Goal: Understand process/instructions

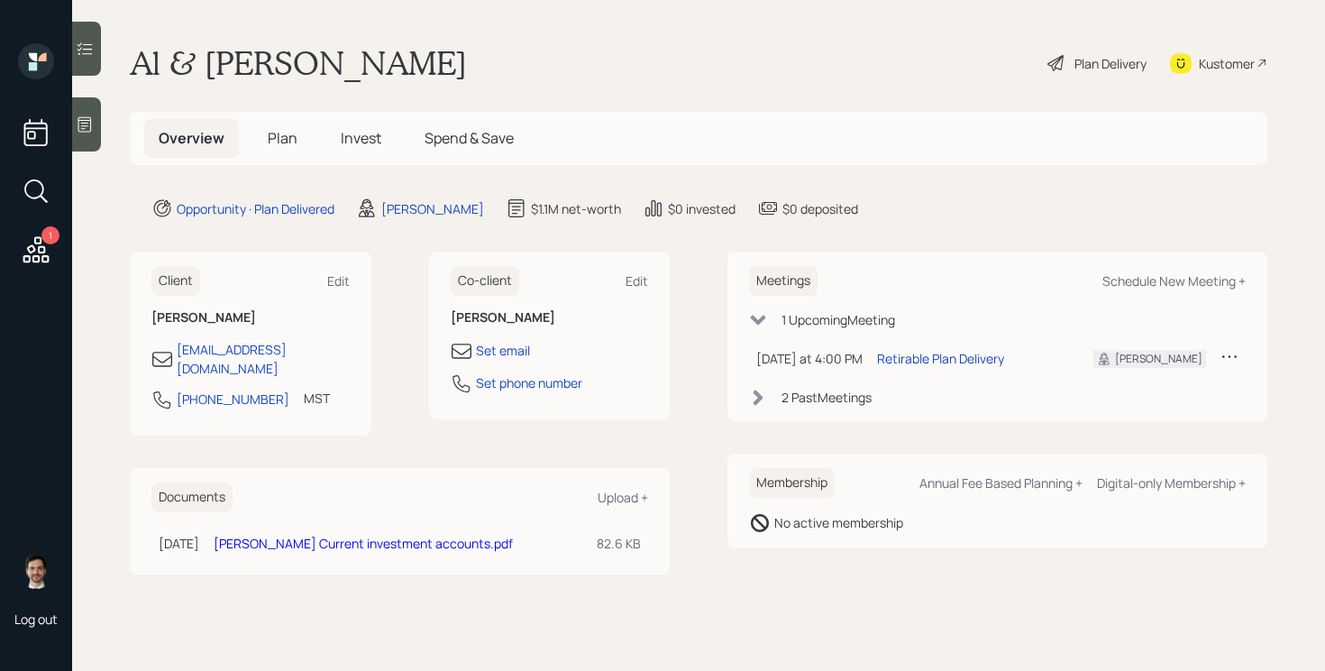
click at [1102, 64] on div "Plan Delivery" at bounding box center [1111, 63] width 72 height 19
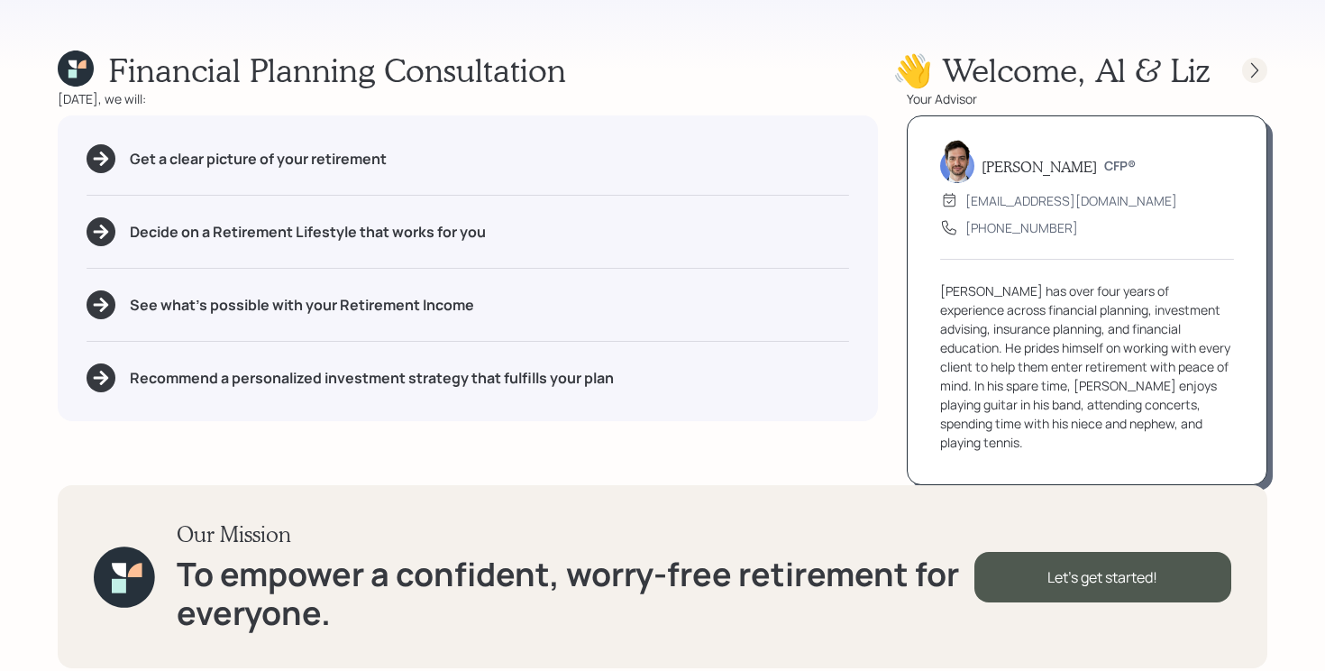
click at [1260, 67] on icon at bounding box center [1255, 70] width 18 height 18
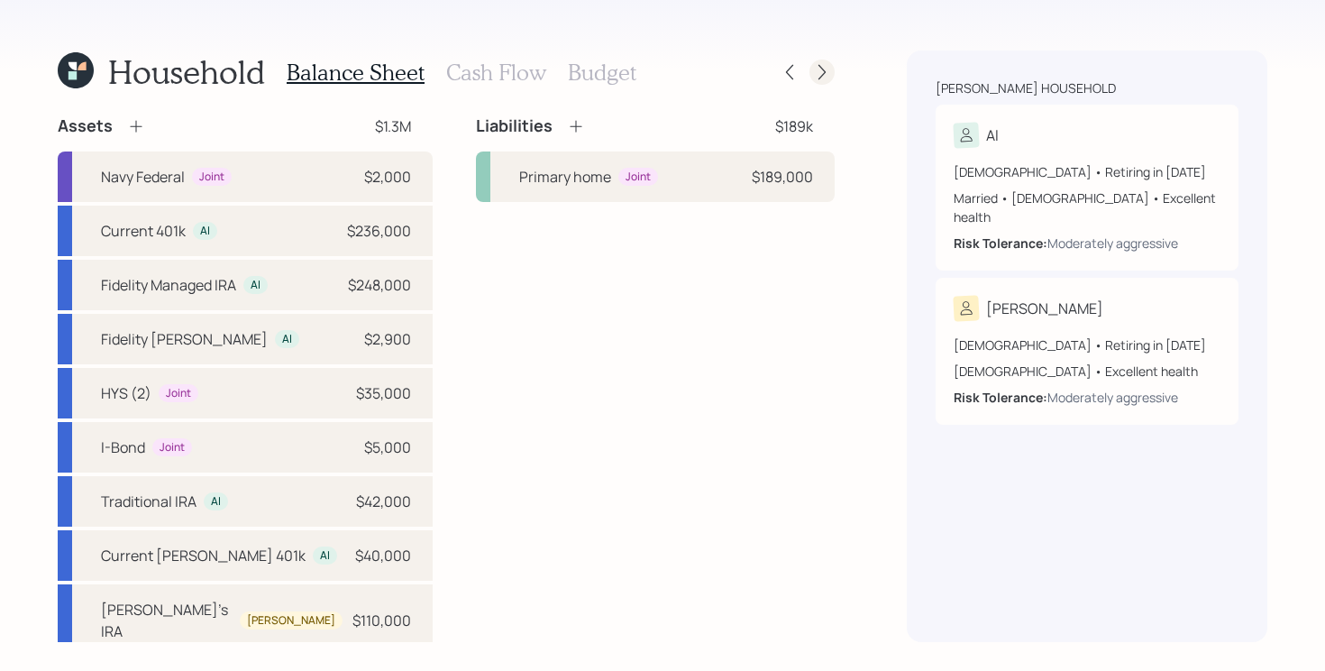
click at [824, 78] on icon at bounding box center [822, 72] width 18 height 18
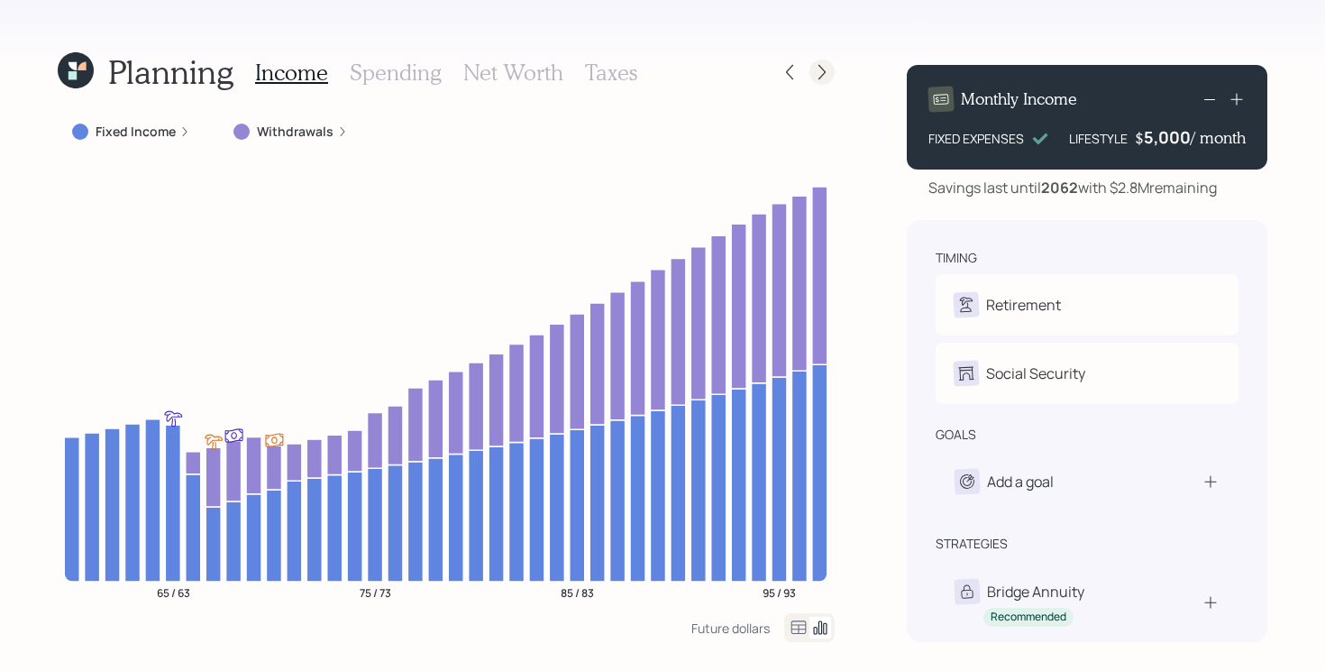
click at [822, 72] on icon at bounding box center [822, 72] width 18 height 18
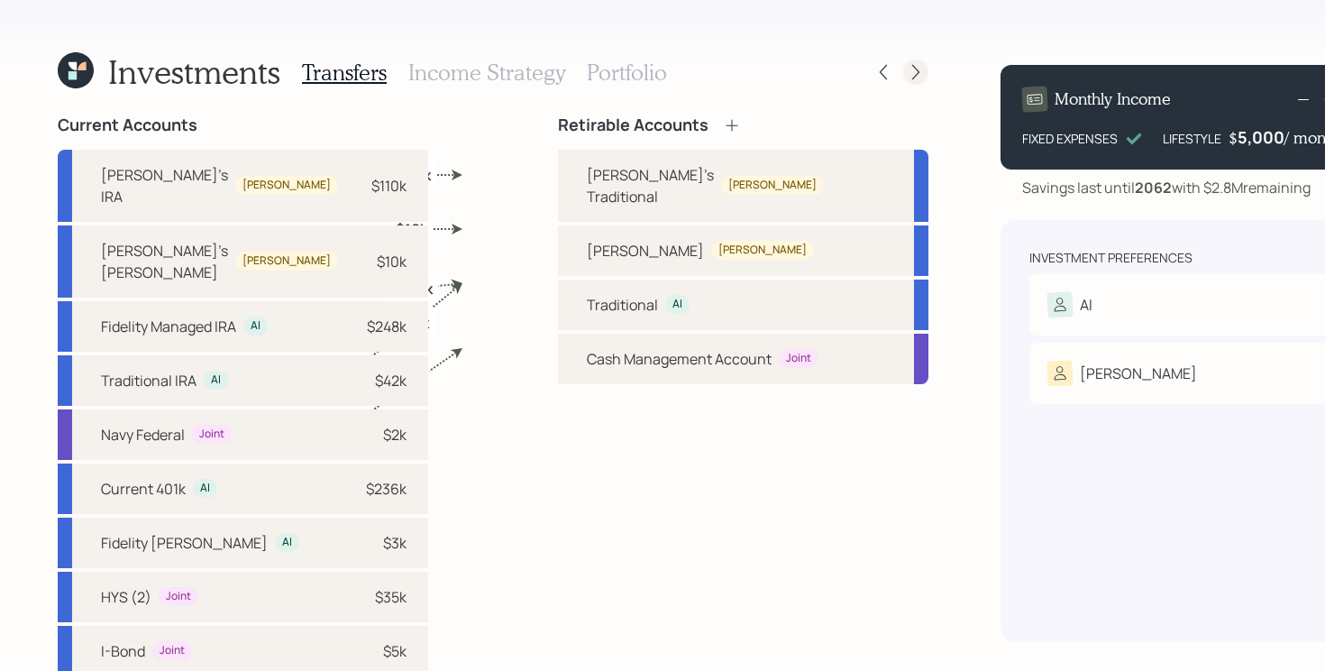
click at [907, 70] on icon at bounding box center [916, 72] width 18 height 18
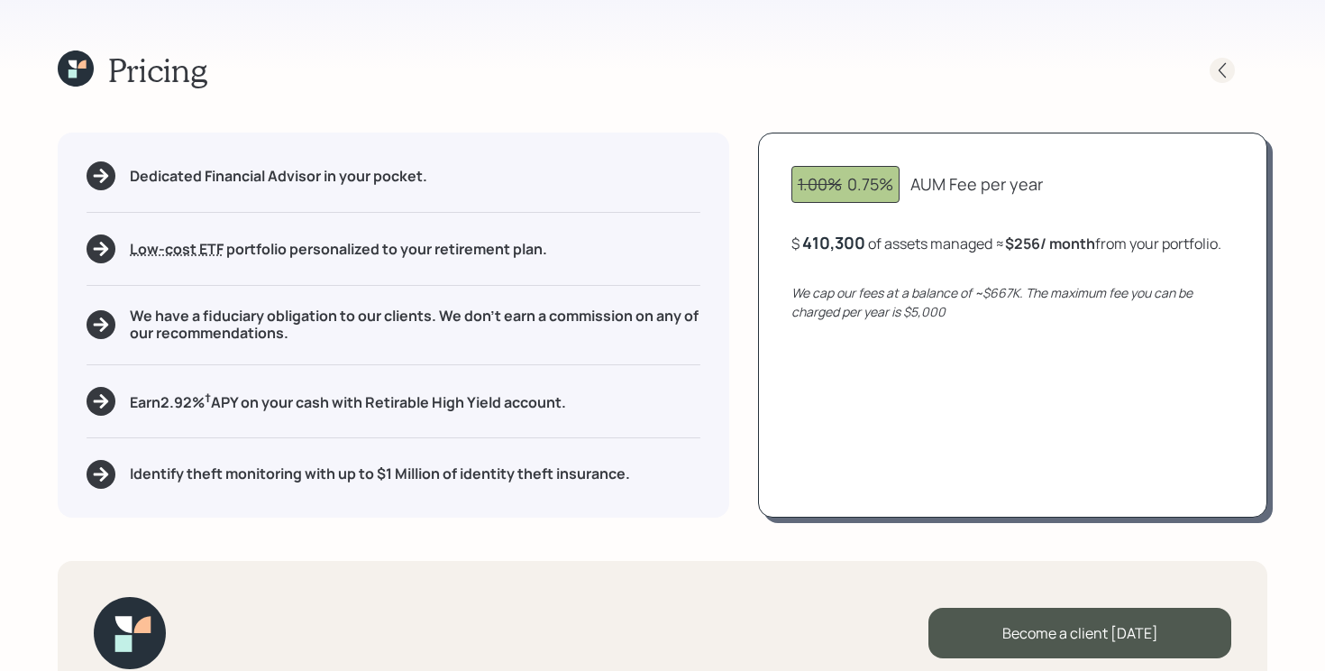
click at [1219, 65] on icon at bounding box center [1222, 70] width 18 height 18
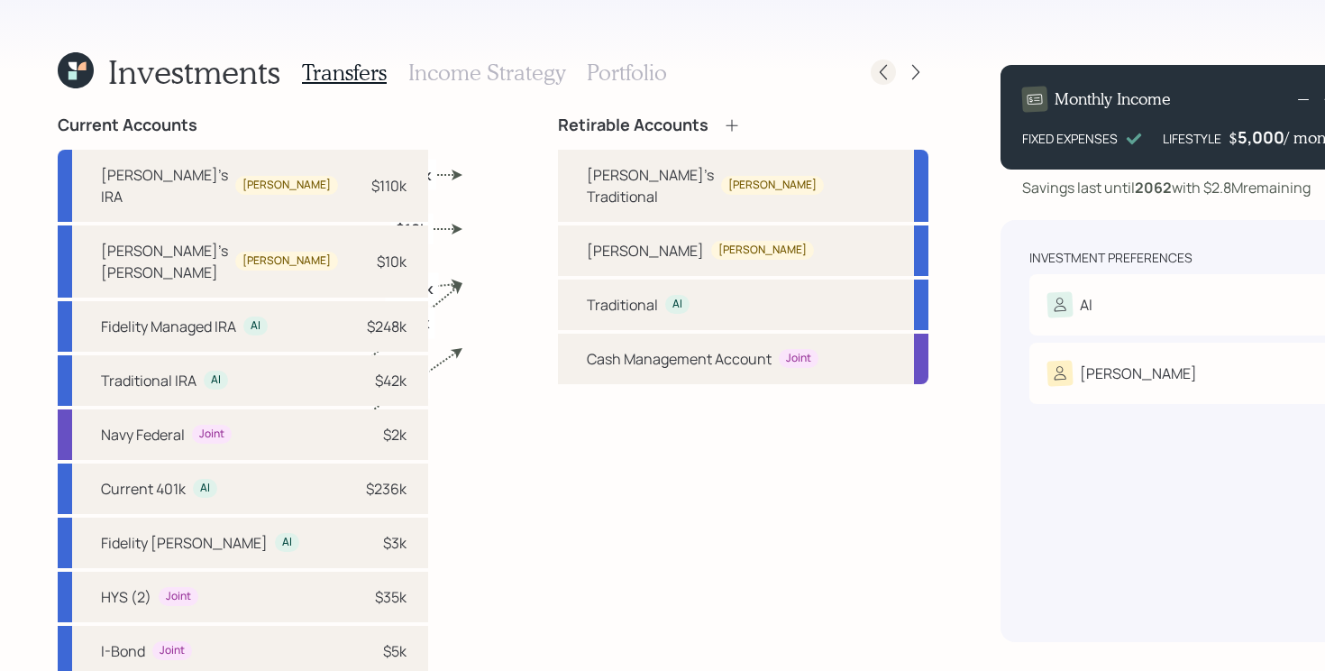
click at [874, 70] on icon at bounding box center [883, 72] width 18 height 18
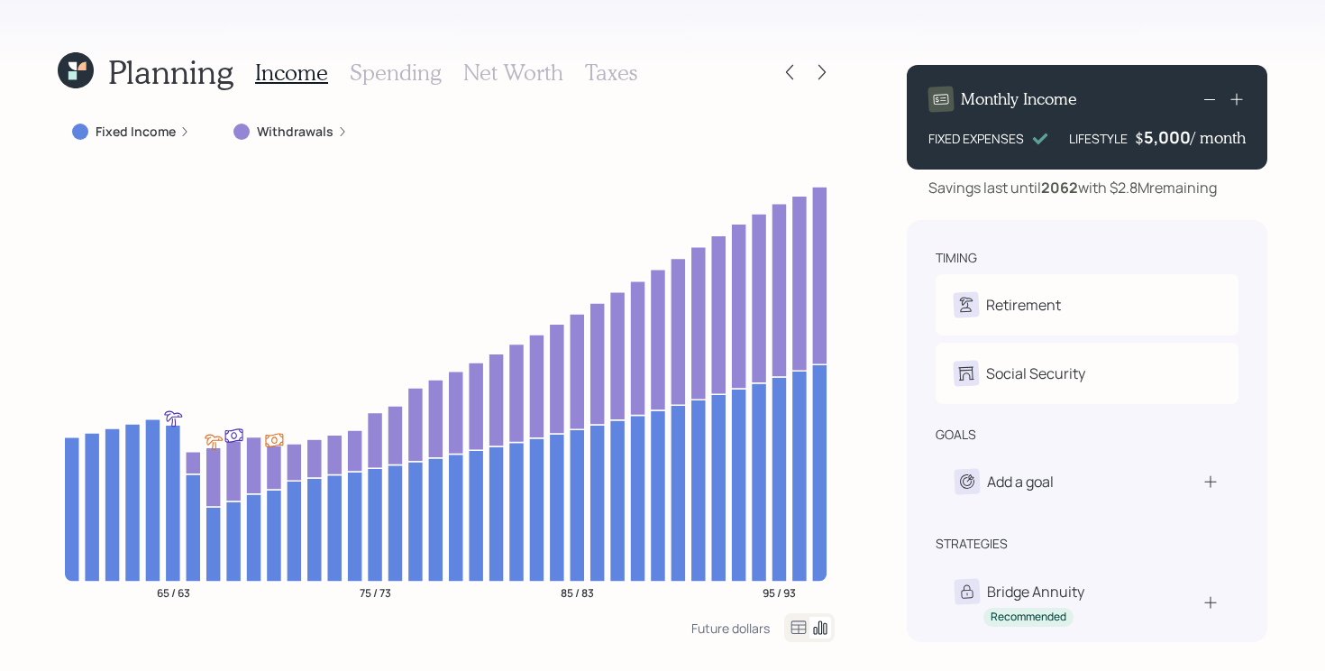
click at [63, 66] on icon at bounding box center [76, 70] width 36 height 36
